Goal: Task Accomplishment & Management: Complete application form

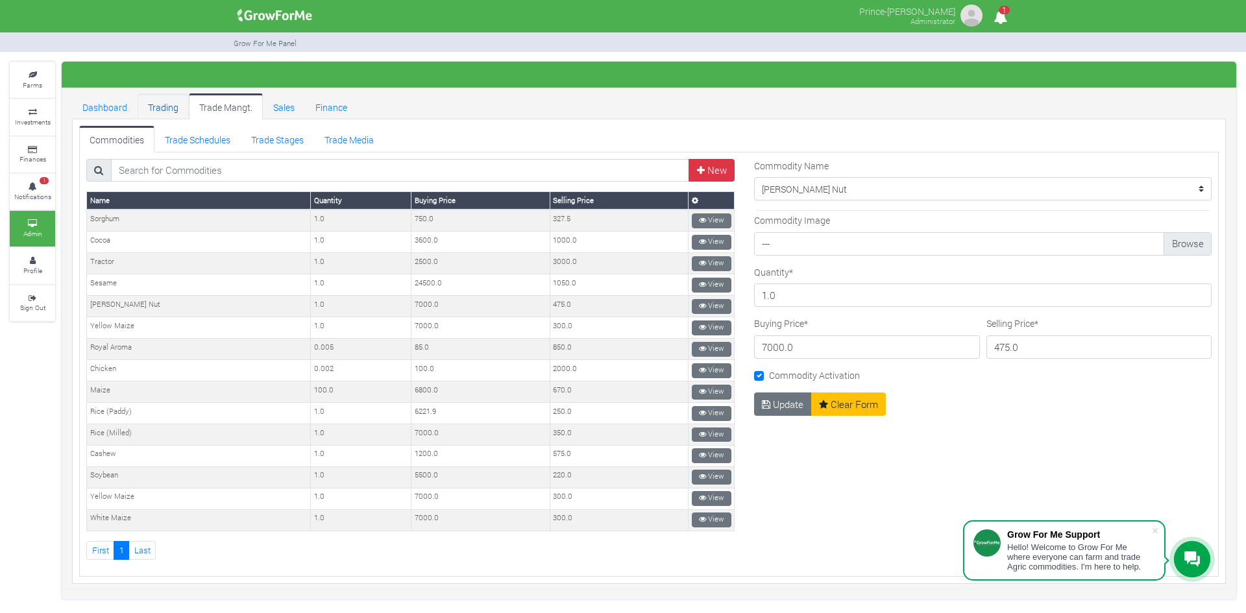
click at [165, 110] on link "Trading" at bounding box center [163, 106] width 51 height 26
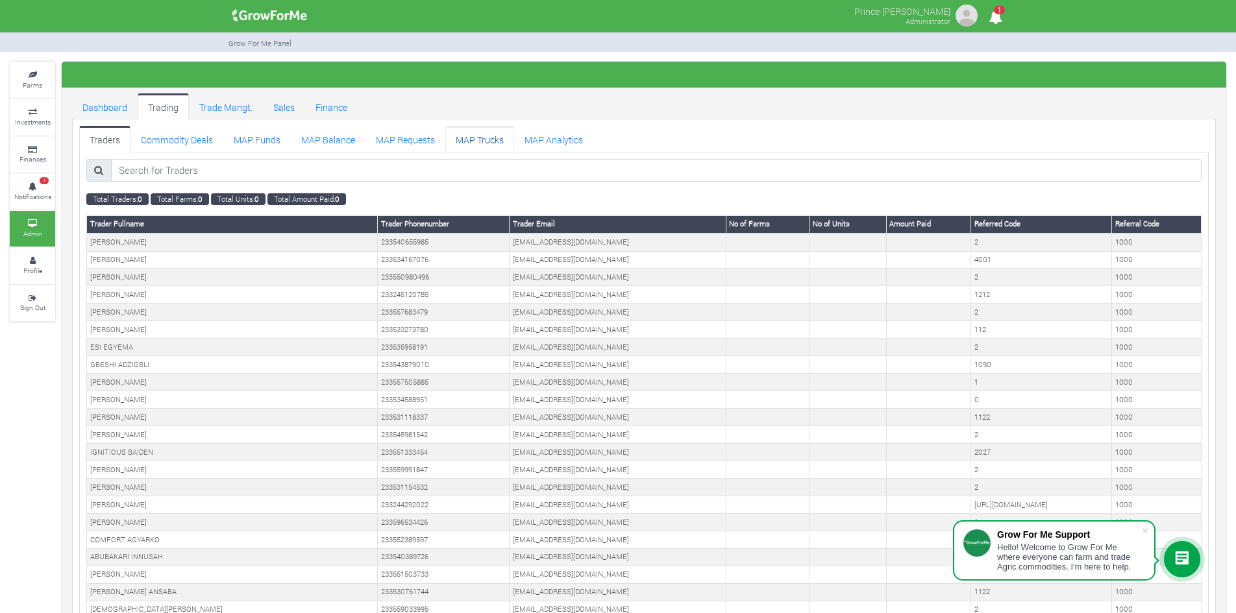
click at [480, 143] on link "MAP Trucks" at bounding box center [479, 139] width 69 height 26
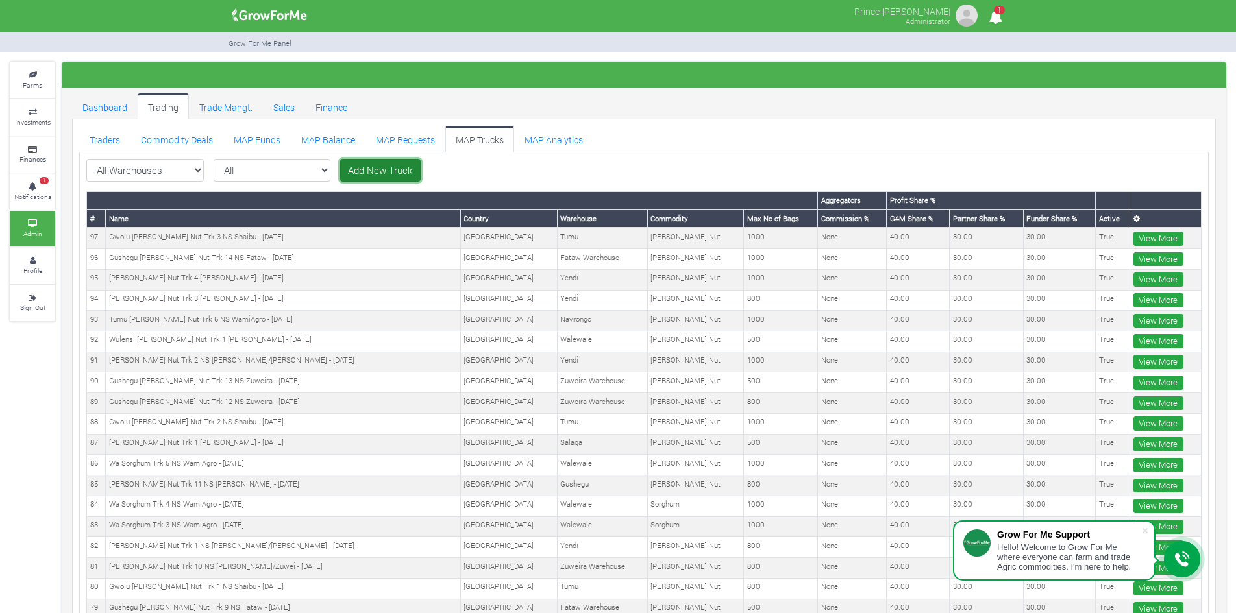
click at [366, 170] on link "Add New Truck" at bounding box center [380, 170] width 80 height 23
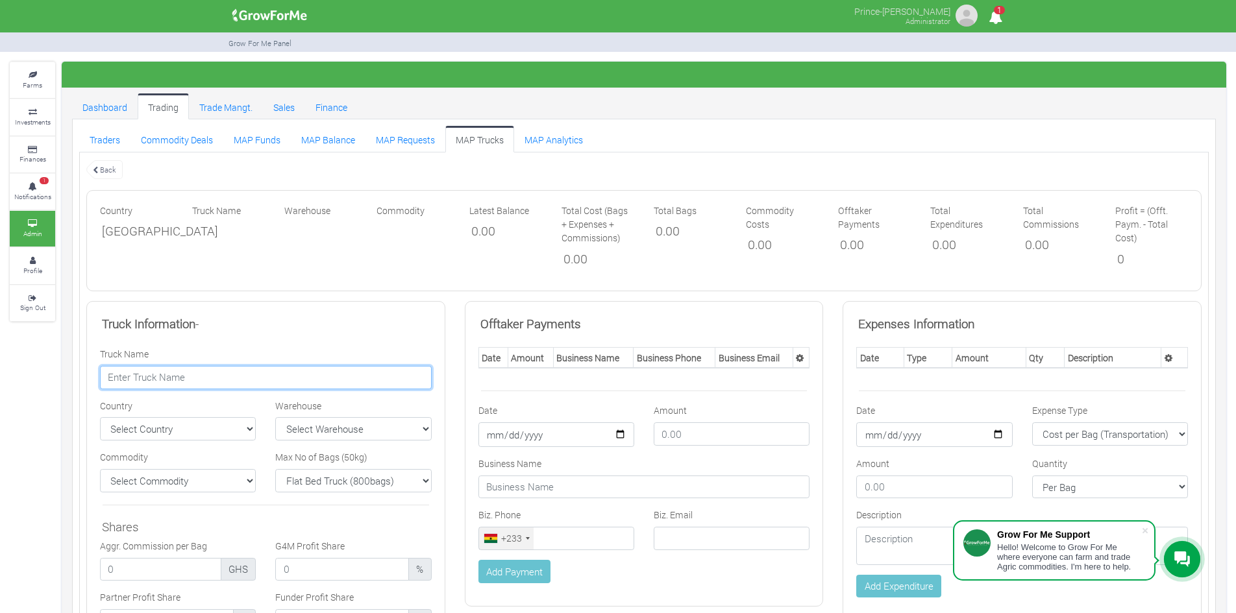
click at [312, 370] on input "text" at bounding box center [266, 377] width 332 height 23
paste input "Hamale Shea Nut Trk 4 NS Roger - 15/09/2025"
type input "Hamale Shea Nut Trk 4 NS Roger - 15/09/2025"
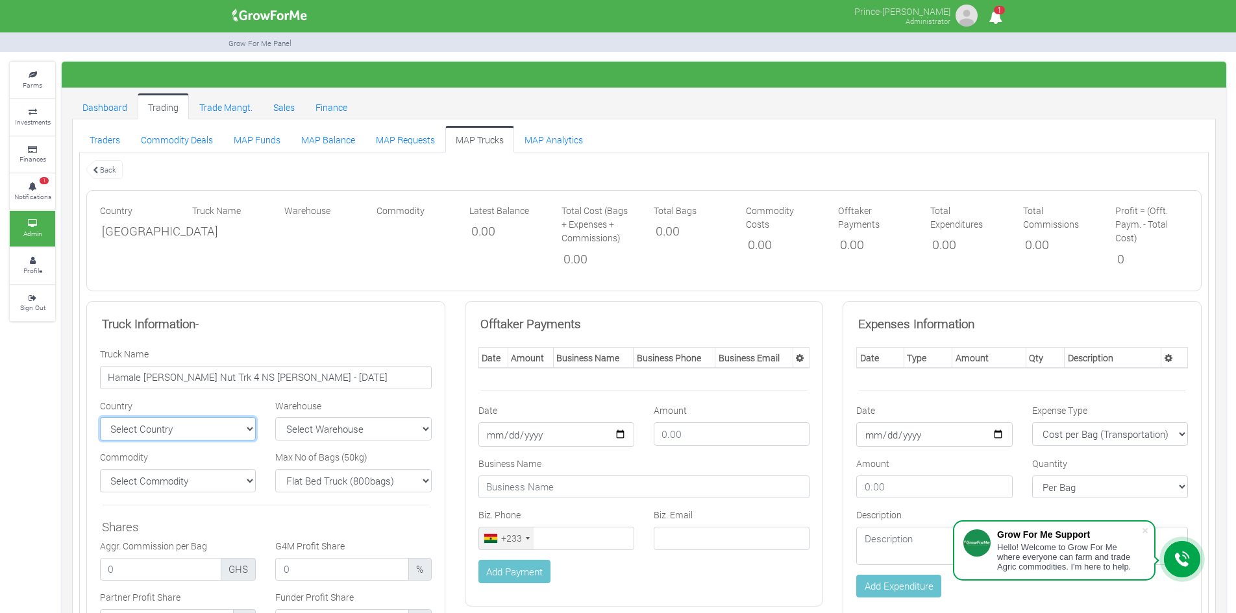
click at [212, 437] on select "Select Country Ghana Nigeria" at bounding box center [178, 428] width 156 height 23
select select "Ghana"
click at [100, 417] on select "Select Country Ghana Nigeria" at bounding box center [178, 428] width 156 height 23
click at [328, 429] on select "Select Warehouse TDX Navrongo Walewale Garu (Faranaya) Kintampo" at bounding box center [353, 428] width 156 height 23
select select "1"
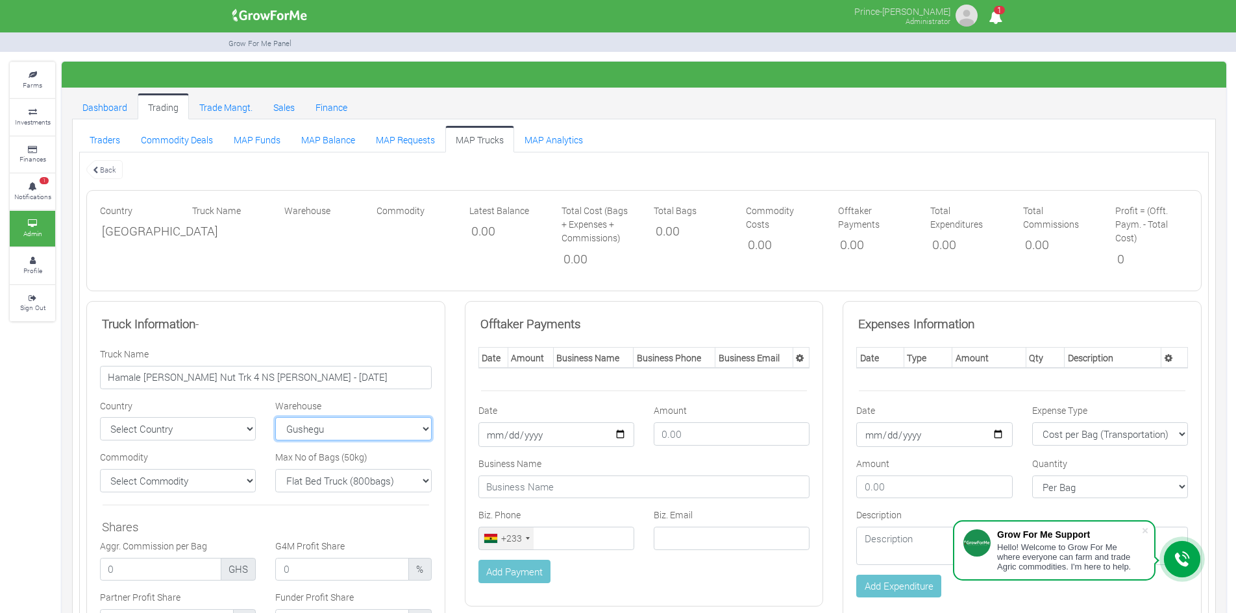
click at [275, 417] on select "Select Warehouse TDX Navrongo Walewale Garu (Faranaya) Kintampo" at bounding box center [353, 428] width 156 height 23
click at [369, 476] on select "Flat Bed Truck (800bags) Bucket Truck (1000bags) Rhino Truck 1 (500bags) Rhino …" at bounding box center [353, 480] width 156 height 23
select select "1000"
click at [275, 469] on select "Flat Bed Truck (800bags) Bucket Truck (1000bags) Rhino Truck 1 (500bags) Rhino …" at bounding box center [353, 480] width 156 height 23
click at [225, 478] on select "Select Commodity Yellow Maize Chicken Cocoa Tractor Royal Aroma" at bounding box center [178, 480] width 156 height 23
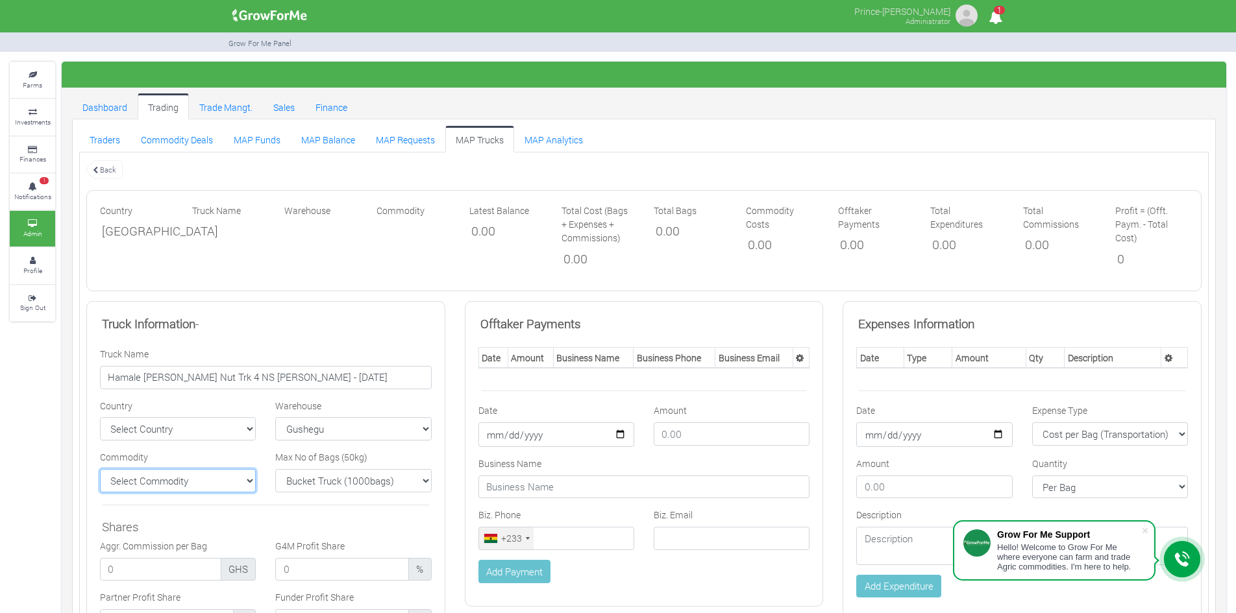
select select "11"
click at [100, 469] on select "Select Commodity Yellow Maize Chicken Cocoa Tractor Royal Aroma" at bounding box center [178, 480] width 156 height 23
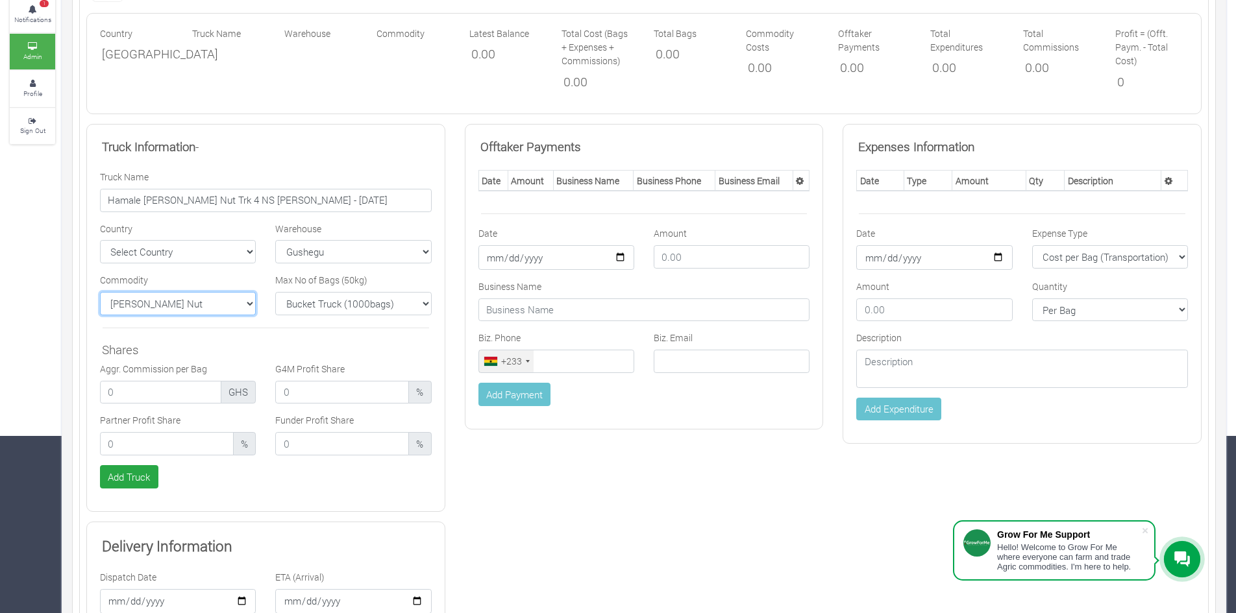
scroll to position [184, 0]
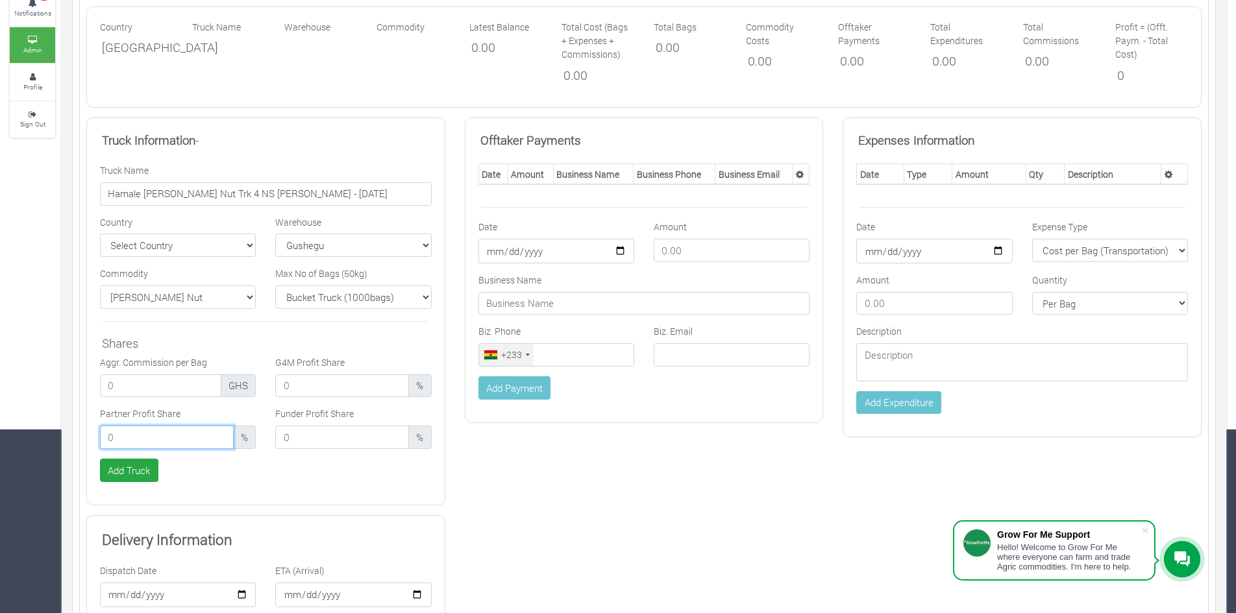
click at [191, 433] on input "number" at bounding box center [167, 437] width 134 height 23
type input "30.00"
click at [310, 435] on input "number" at bounding box center [342, 437] width 134 height 23
type input "30.00"
click at [304, 380] on input "number" at bounding box center [342, 385] width 134 height 23
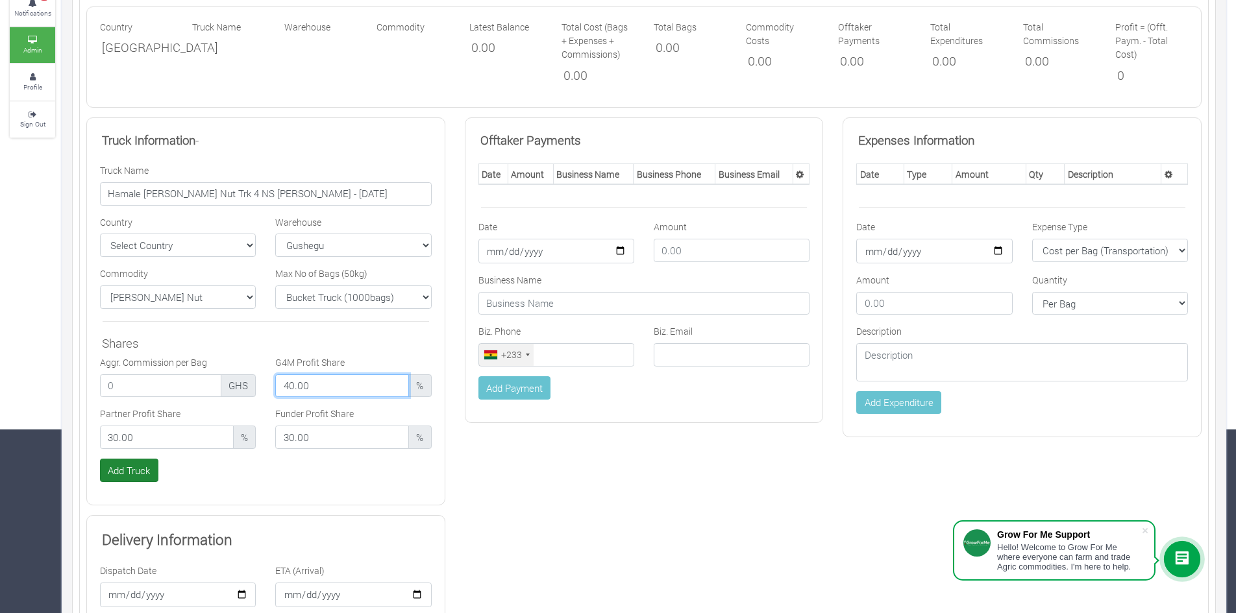
type input "40.00"
click at [140, 467] on button "Add Truck" at bounding box center [129, 470] width 58 height 23
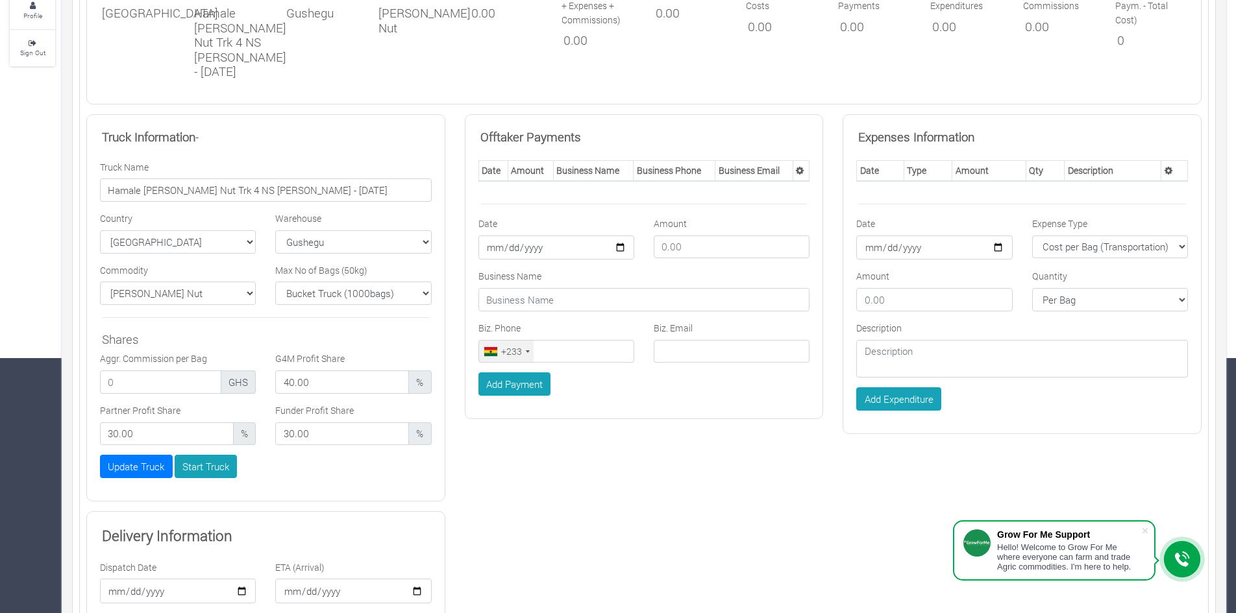
scroll to position [335, 0]
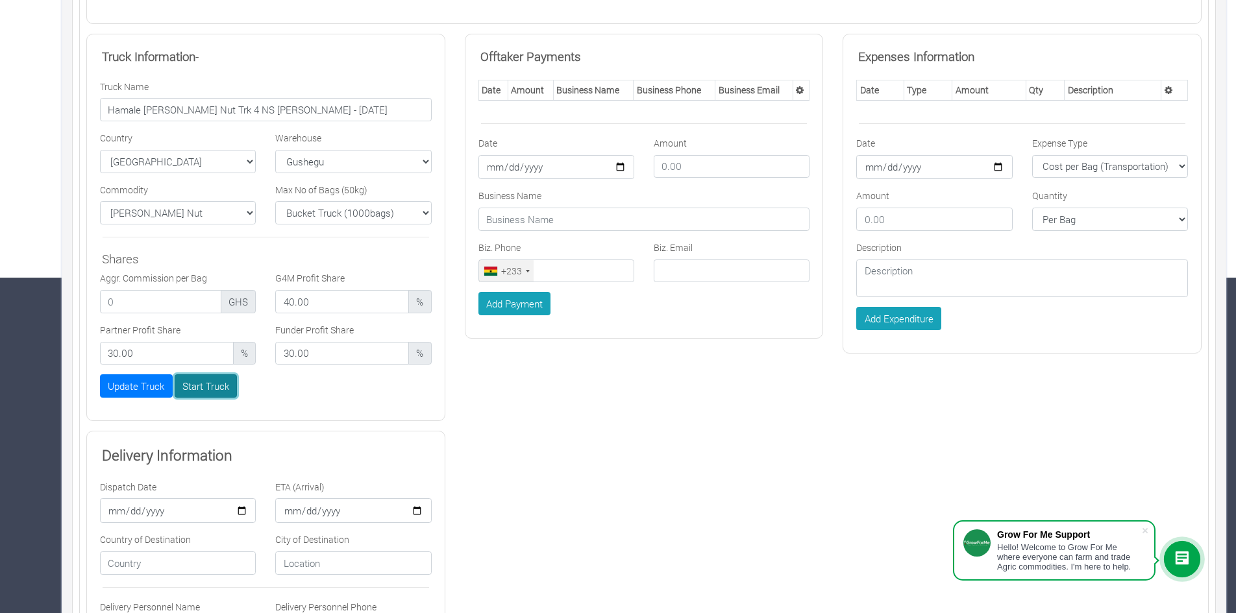
click at [202, 386] on button "Start Truck" at bounding box center [206, 385] width 63 height 23
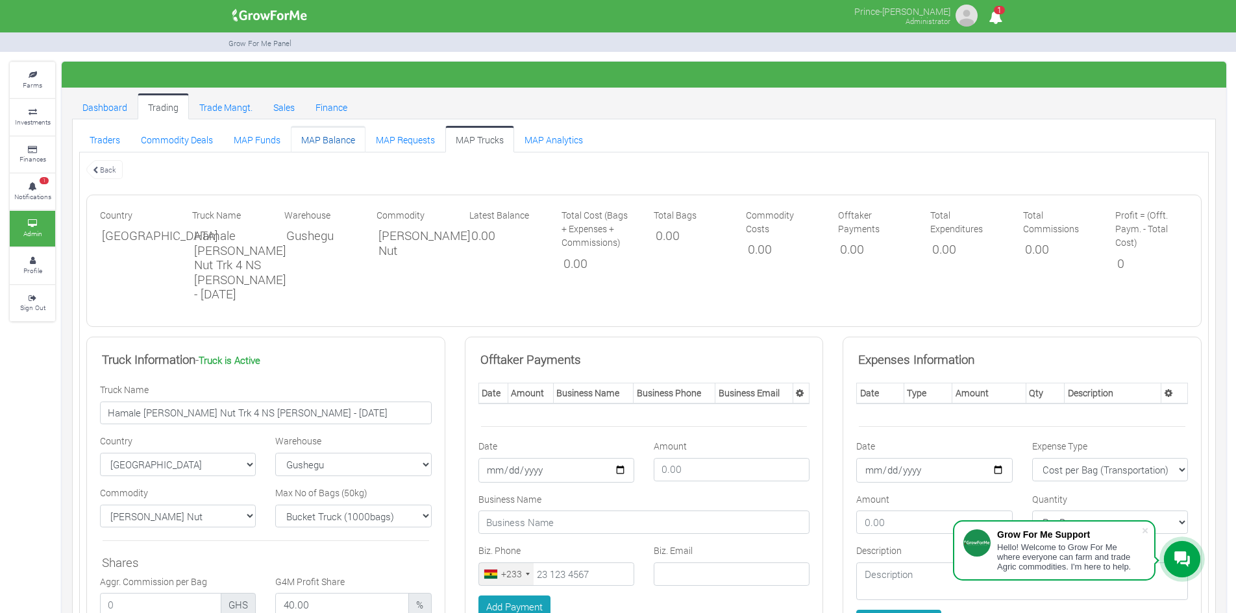
click at [335, 137] on link "MAP Balance" at bounding box center [328, 139] width 75 height 26
click at [261, 143] on link "MAP Funds" at bounding box center [256, 139] width 67 height 26
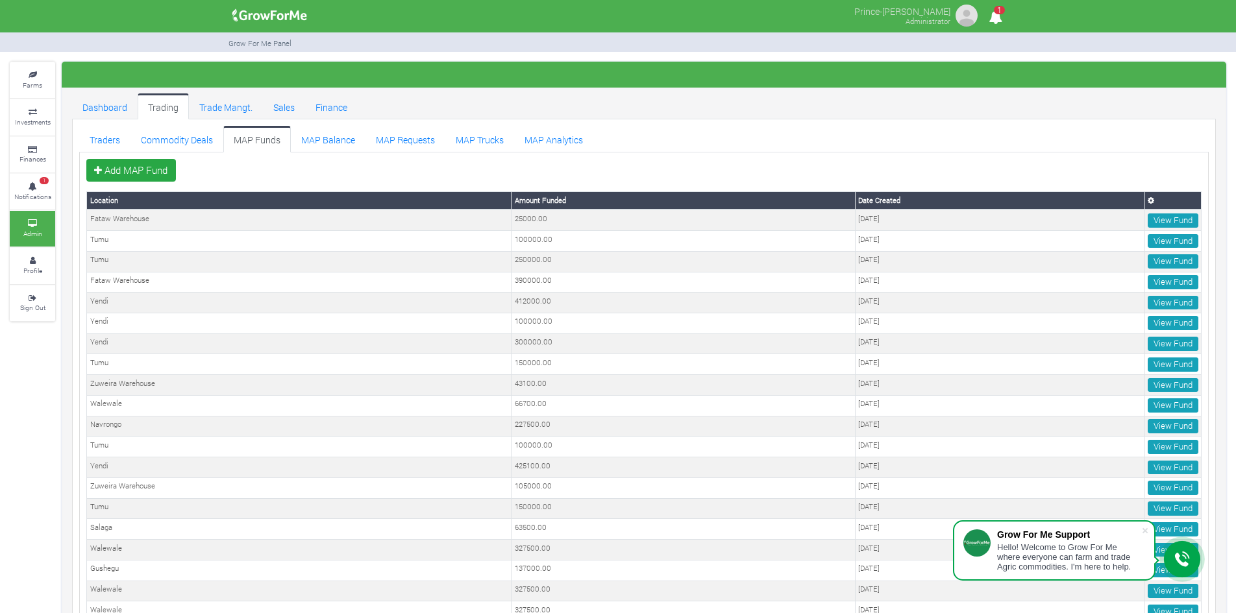
click at [532, 198] on th "Amount Funded" at bounding box center [682, 201] width 343 height 18
click at [156, 168] on link "Add MAP Fund" at bounding box center [131, 170] width 90 height 23
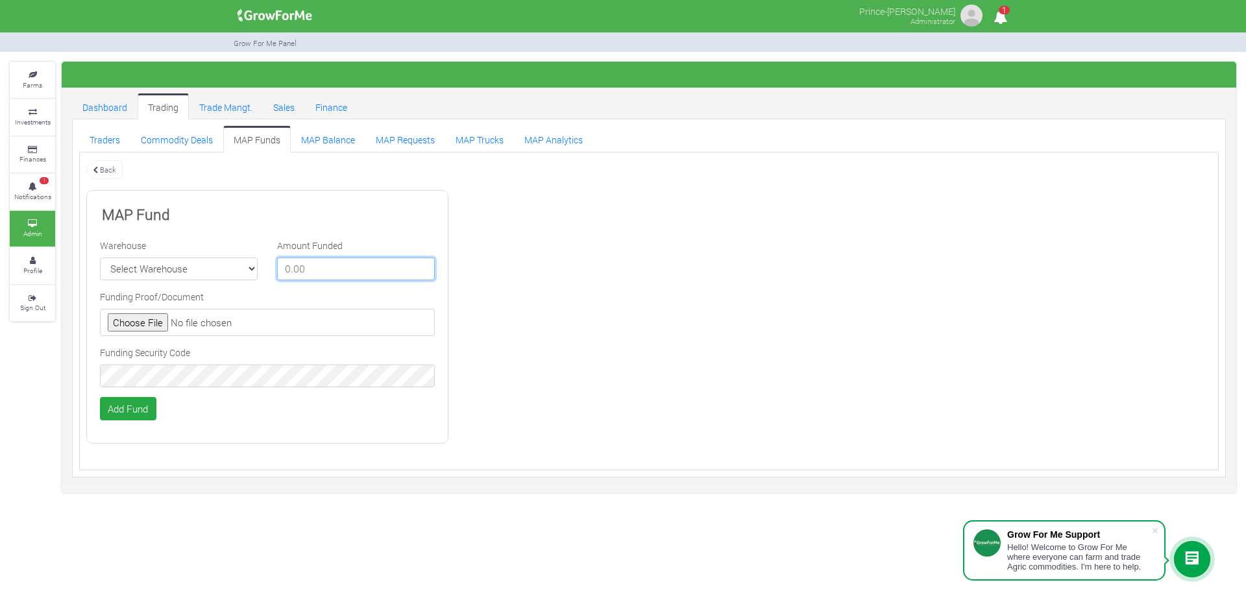
click at [332, 266] on input "number" at bounding box center [356, 269] width 158 height 23
type input "480000"
click at [204, 273] on select "Select Warehouse TDX Navrongo Walewale Garu (Faranaya) Kintampo Langbensi WamiA…" at bounding box center [179, 269] width 158 height 23
select select "1"
click at [100, 258] on select "Select Warehouse TDX Navrongo Walewale Garu (Faranaya) Kintampo Langbensi WamiA…" at bounding box center [179, 269] width 158 height 23
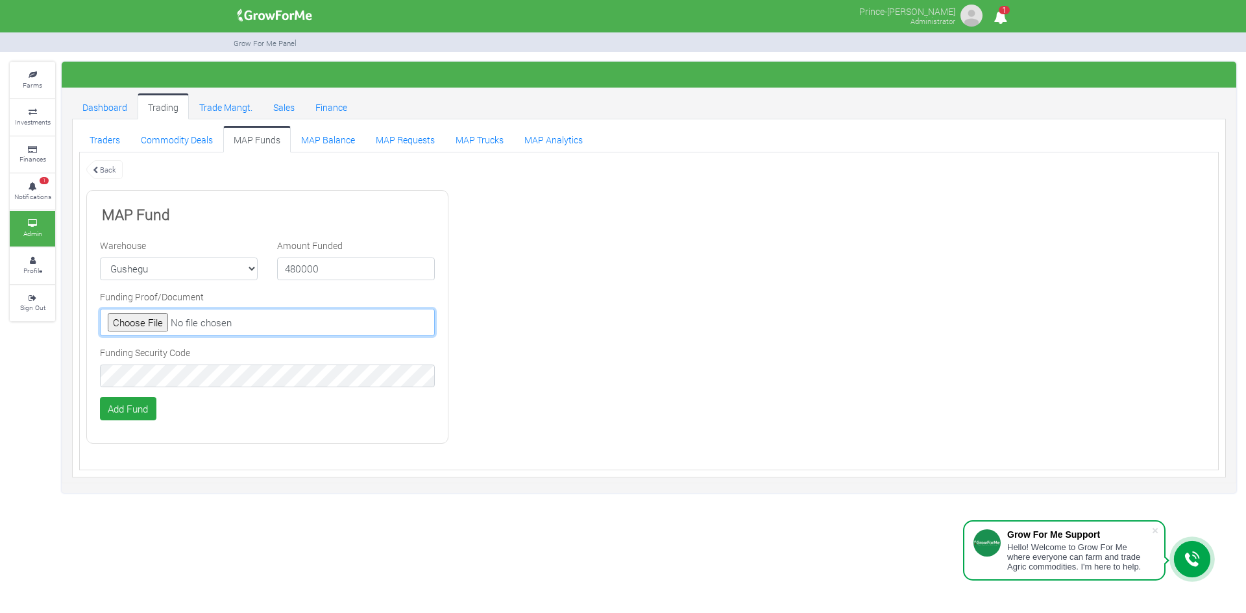
click at [151, 319] on input "file" at bounding box center [267, 322] width 335 height 27
type input "C:\fakepath\GHc 480,000.00.png"
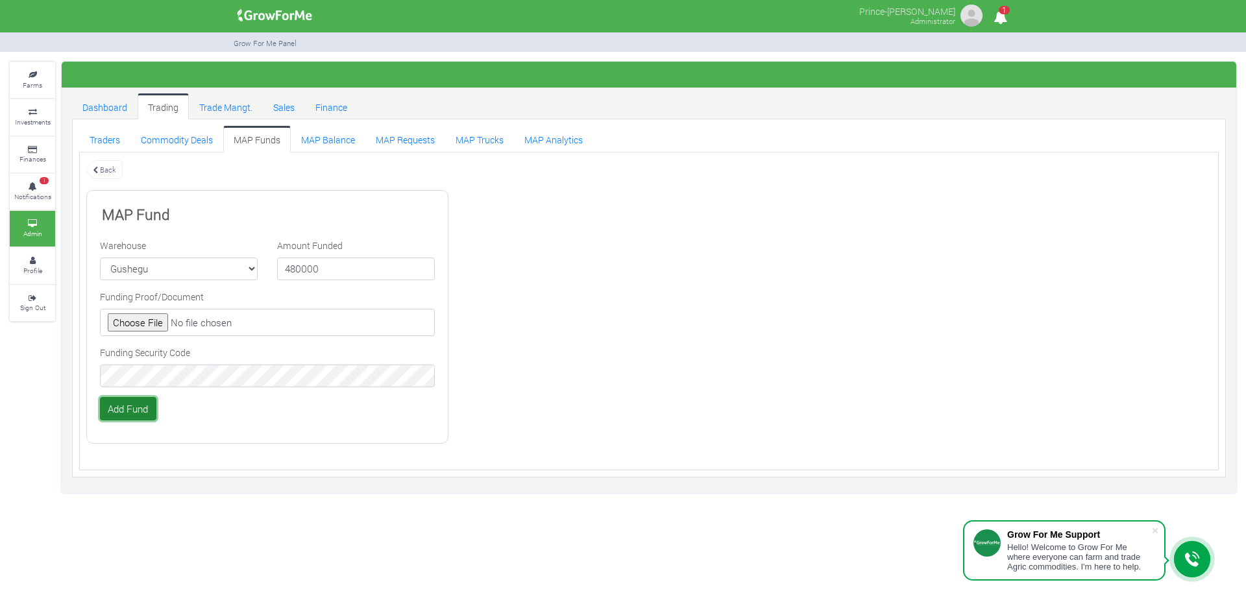
click at [131, 411] on button "Add Fund" at bounding box center [128, 408] width 56 height 23
